Goal: Use online tool/utility: Use online tool/utility

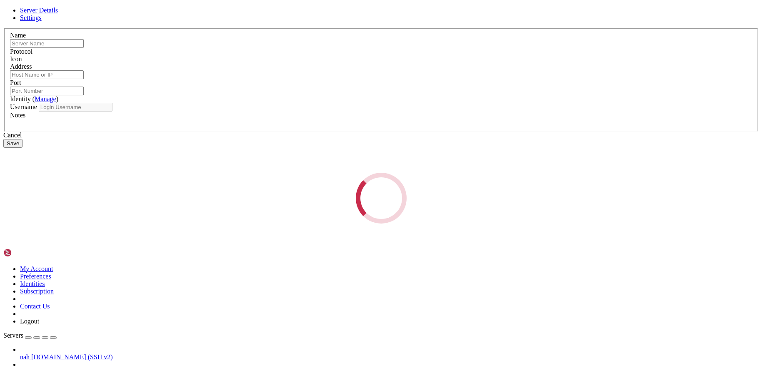
type input "nah"
type input "[DOMAIN_NAME]"
type input "51322"
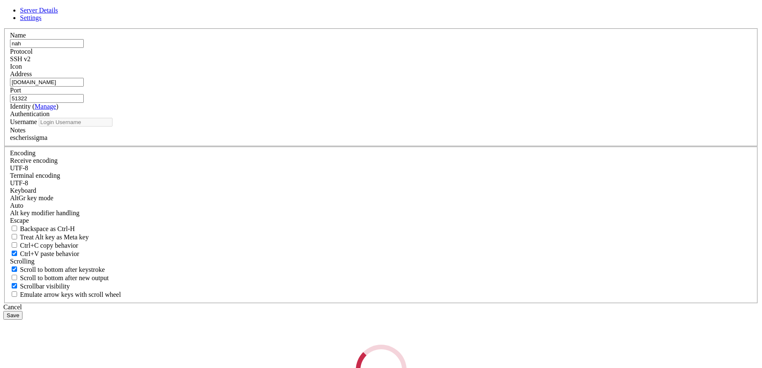
type input "escherlol"
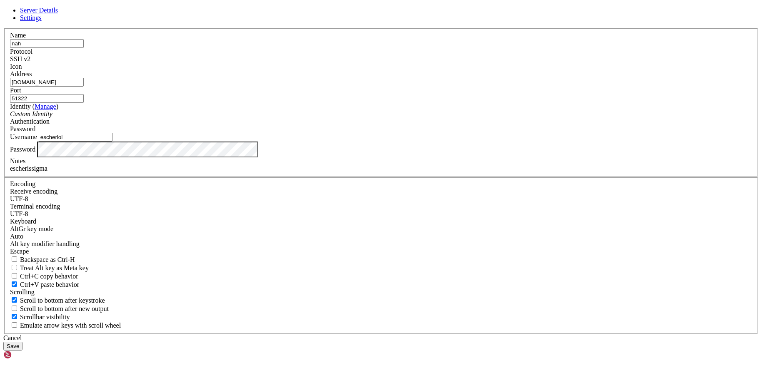
click at [419, 334] on div "Cancel" at bounding box center [380, 337] width 755 height 7
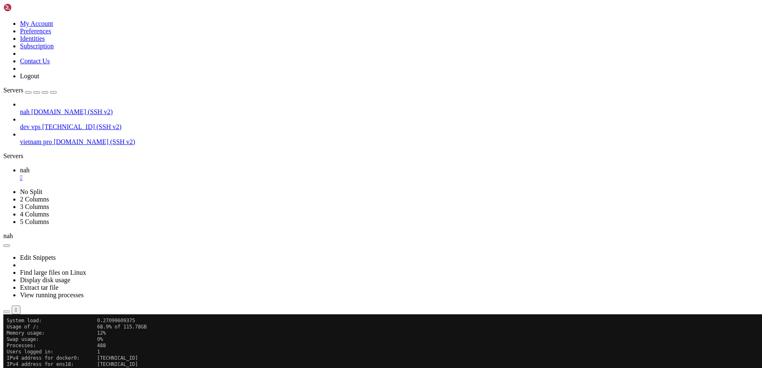
scroll to position [119, 0]
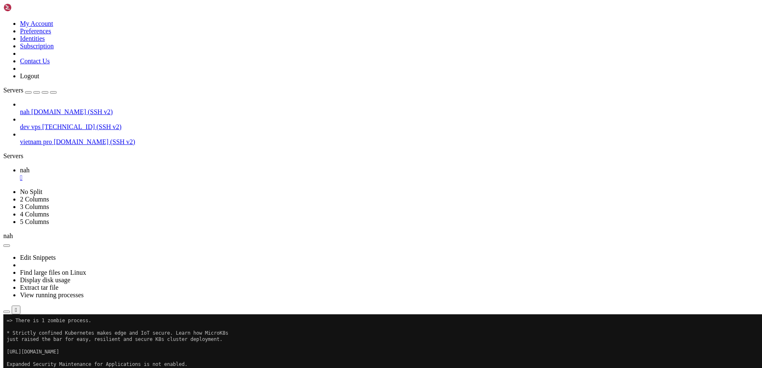
drag, startPoint x: 7, startPoint y: 609, endPoint x: 60, endPoint y: 590, distance: 56.4
drag, startPoint x: 145, startPoint y: 627, endPoint x: 8, endPoint y: 538, distance: 164.1
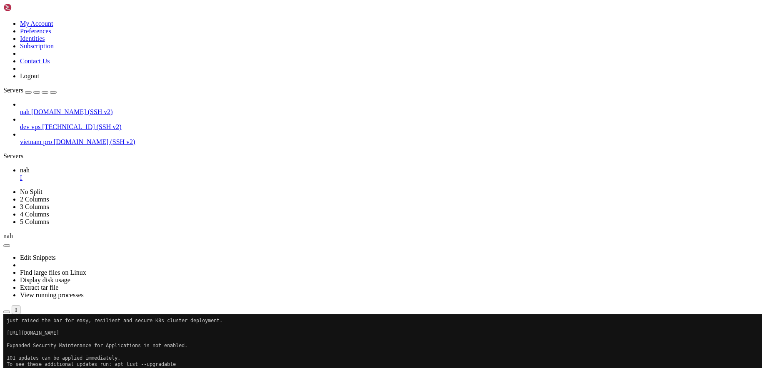
scroll to position [206, 0]
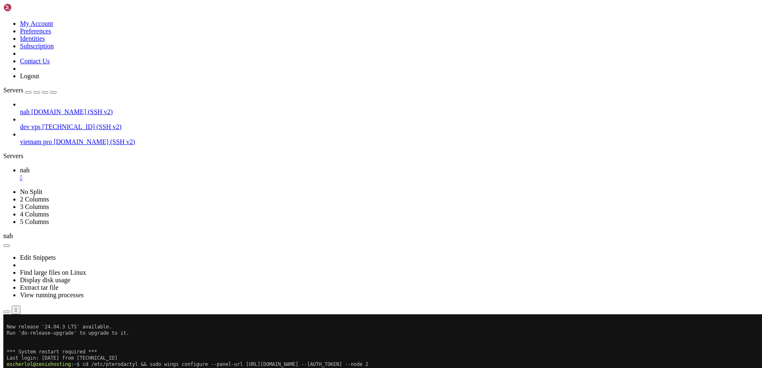
drag, startPoint x: 519, startPoint y: 621, endPoint x: 7, endPoint y: 540, distance: 518.3
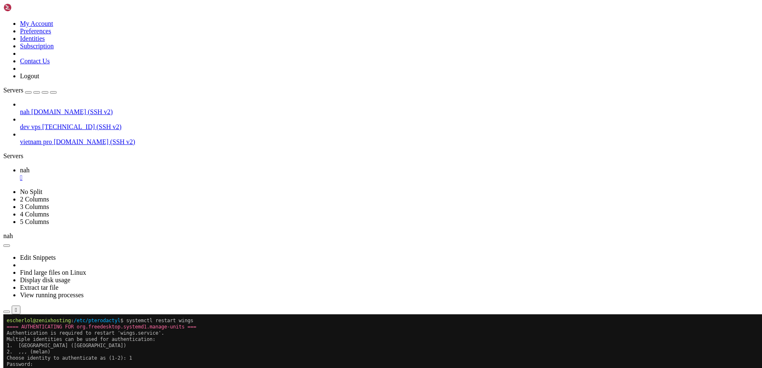
scroll to position [350, 0]
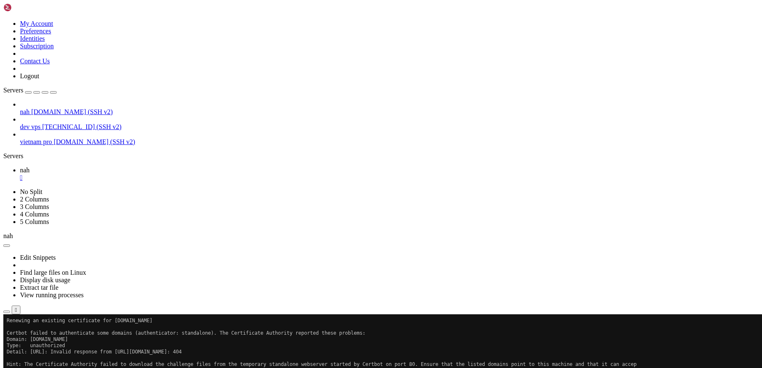
drag, startPoint x: 71, startPoint y: 582, endPoint x: 7, endPoint y: 568, distance: 65.8
